Goal: Task Accomplishment & Management: Manage account settings

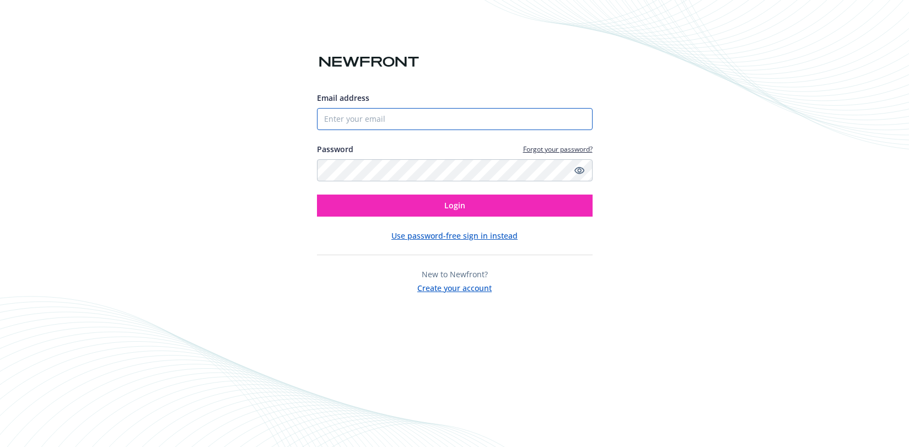
click at [481, 108] on input "Email address" at bounding box center [455, 119] width 276 height 22
type input "[EMAIL_ADDRESS][DOMAIN_NAME]"
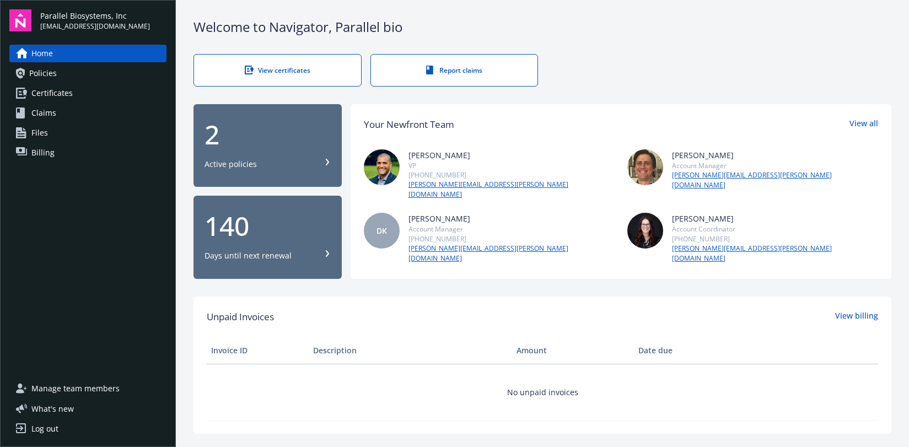
click at [40, 148] on span "Billing" at bounding box center [42, 153] width 23 height 18
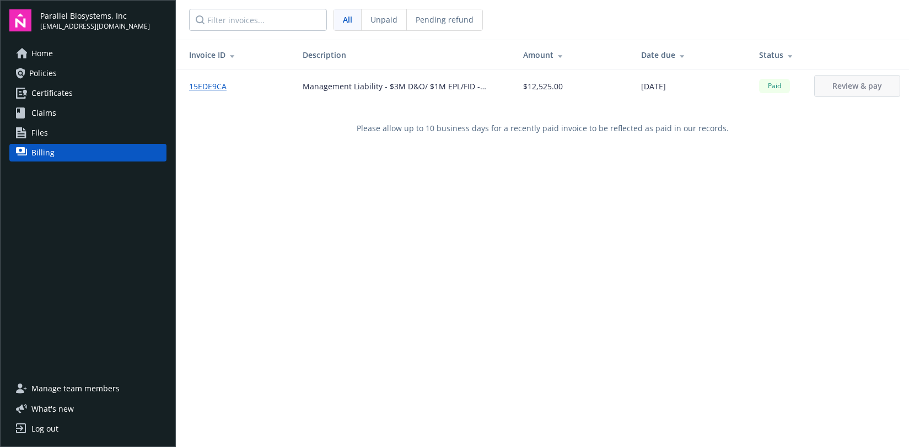
click at [80, 384] on span "Manage team members" at bounding box center [75, 389] width 88 height 18
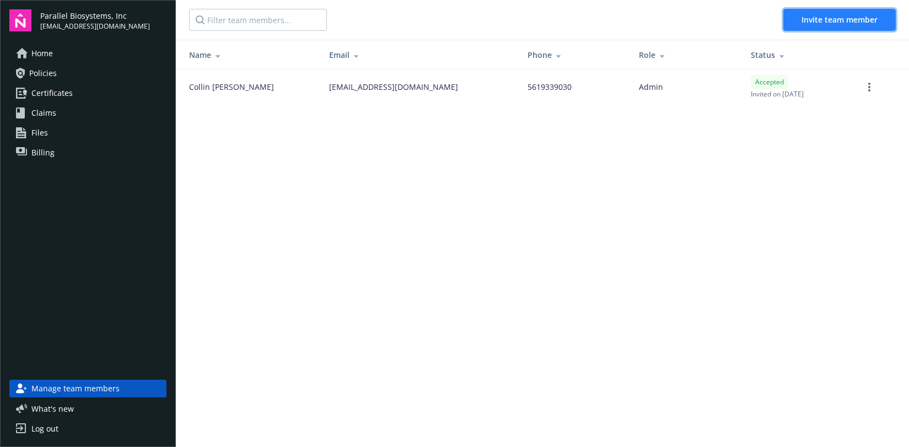
click at [802, 15] on span "Invite team member" at bounding box center [839, 19] width 76 height 10
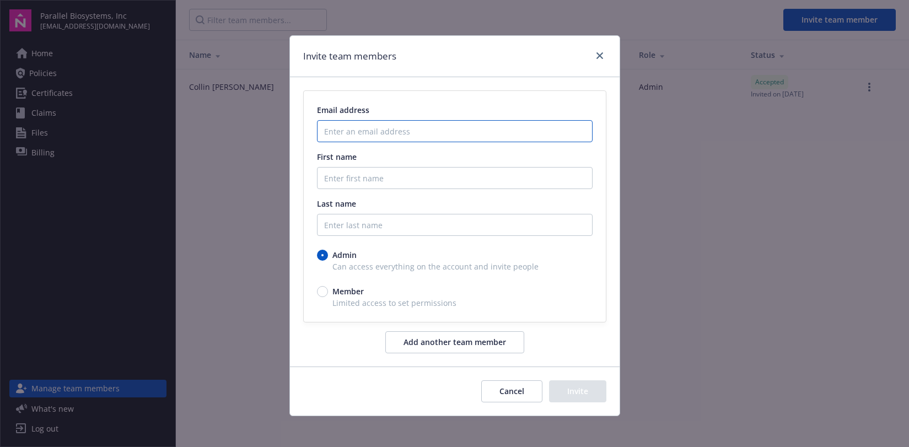
click at [422, 136] on input "Enter an email address" at bounding box center [455, 131] width 276 height 22
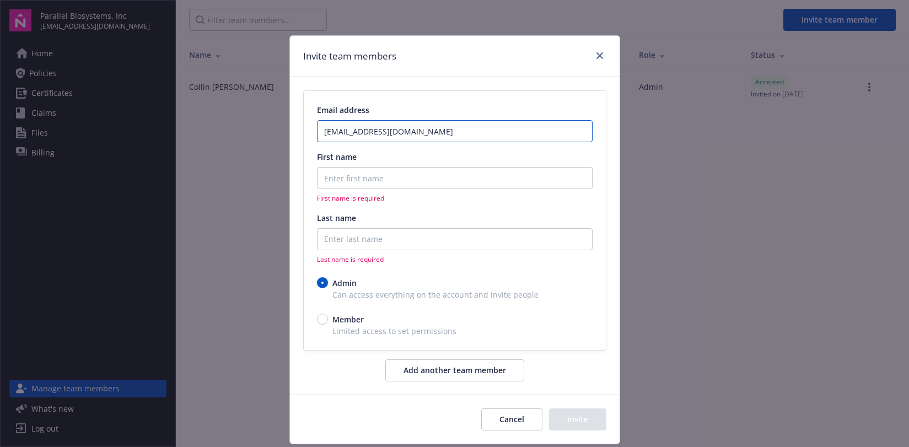
type input "finance-ops@parallel.bio"
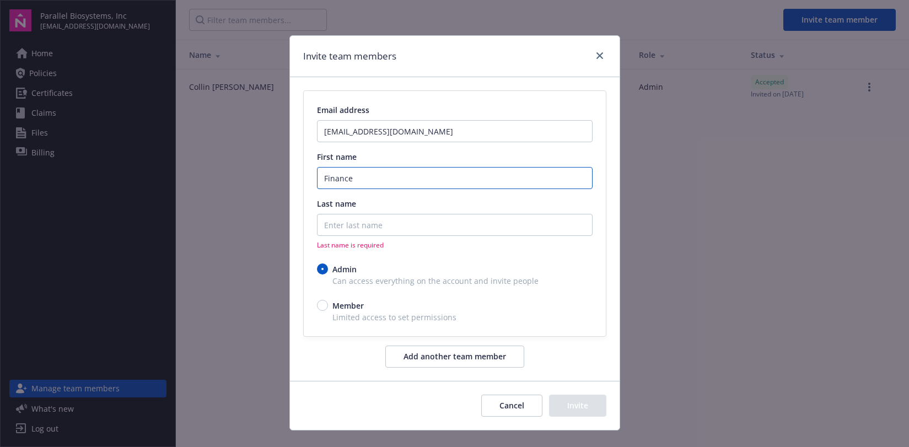
type input "Finance"
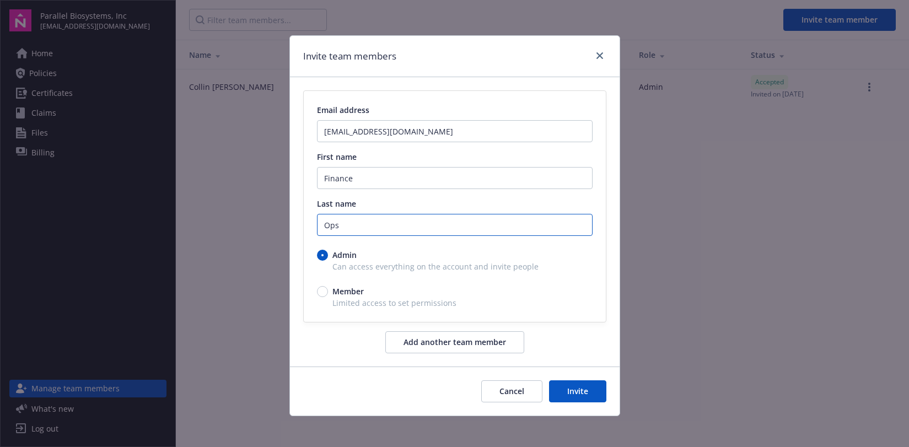
type input "Ops"
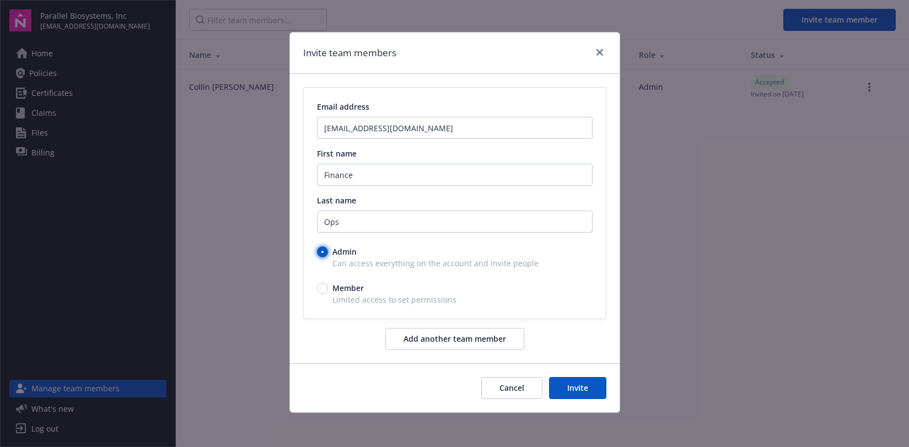
scroll to position [4, 0]
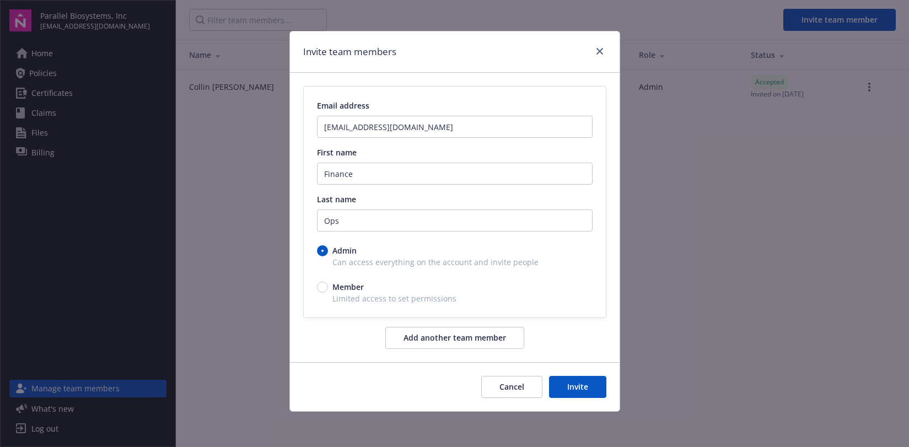
click at [328, 290] on span "Member" at bounding box center [346, 287] width 36 height 12
click at [326, 290] on input "Member" at bounding box center [322, 287] width 11 height 11
radio input "true"
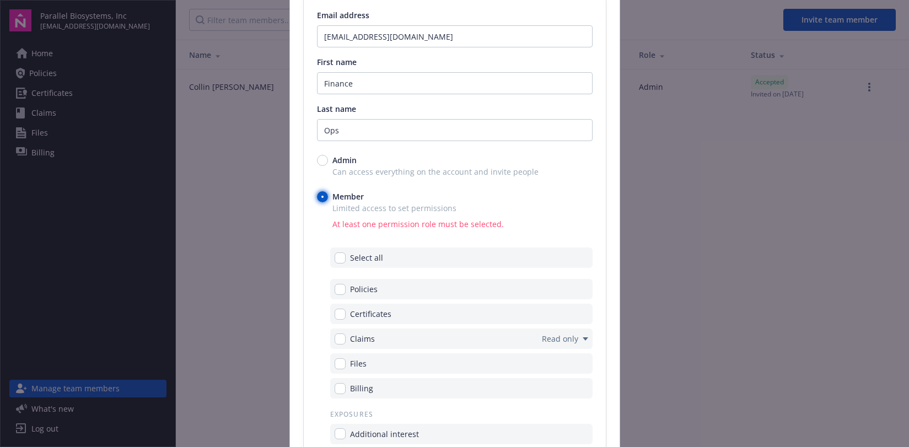
scroll to position [148, 0]
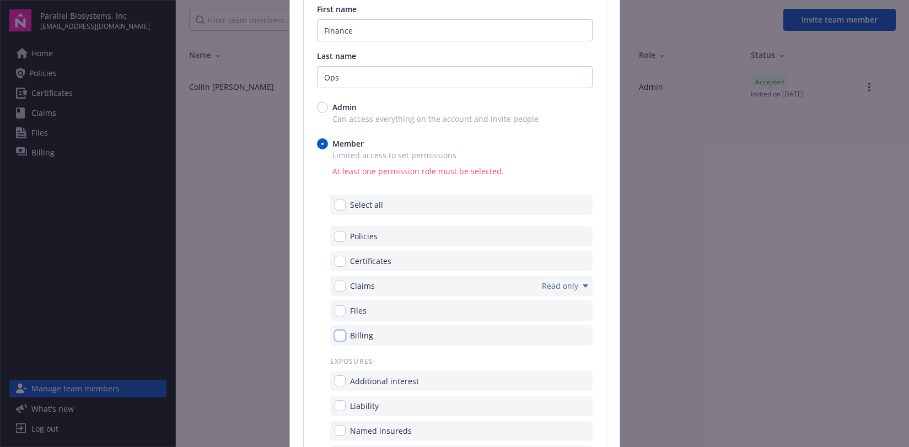
click at [336, 335] on input "checkbox" at bounding box center [340, 335] width 11 height 11
checkbox input "true"
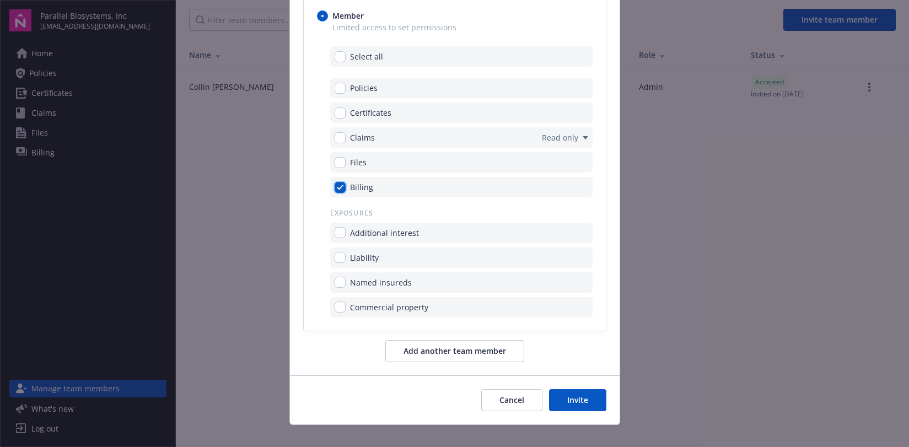
scroll to position [283, 0]
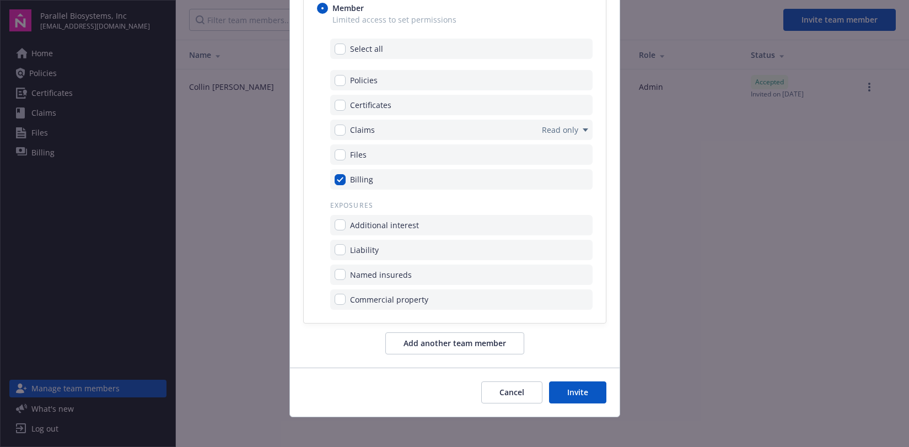
click at [574, 393] on button "Invite" at bounding box center [577, 392] width 57 height 22
